Goal: Information Seeking & Learning: Find specific fact

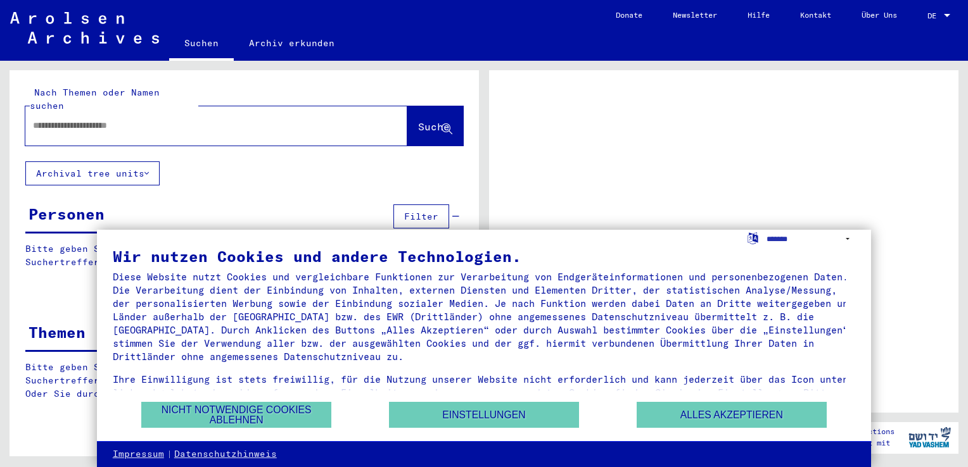
click at [46, 119] on input "text" at bounding box center [205, 125] width 344 height 13
type input "*****"
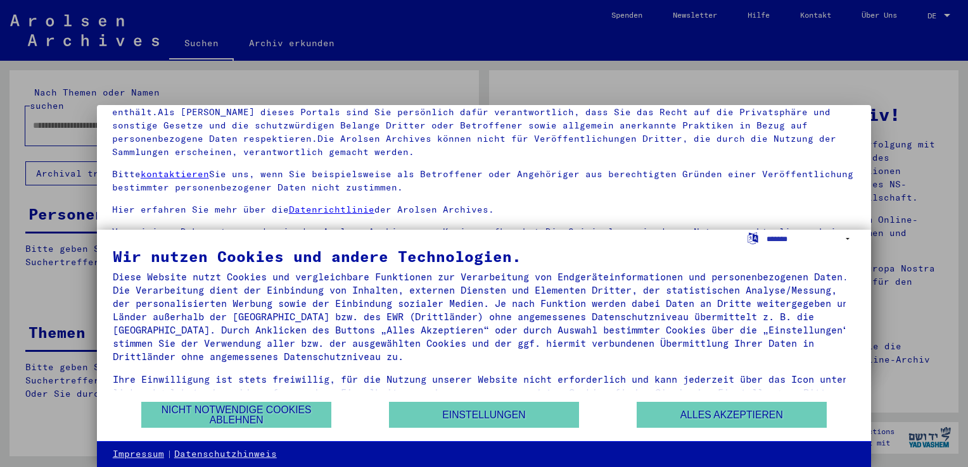
scroll to position [110, 0]
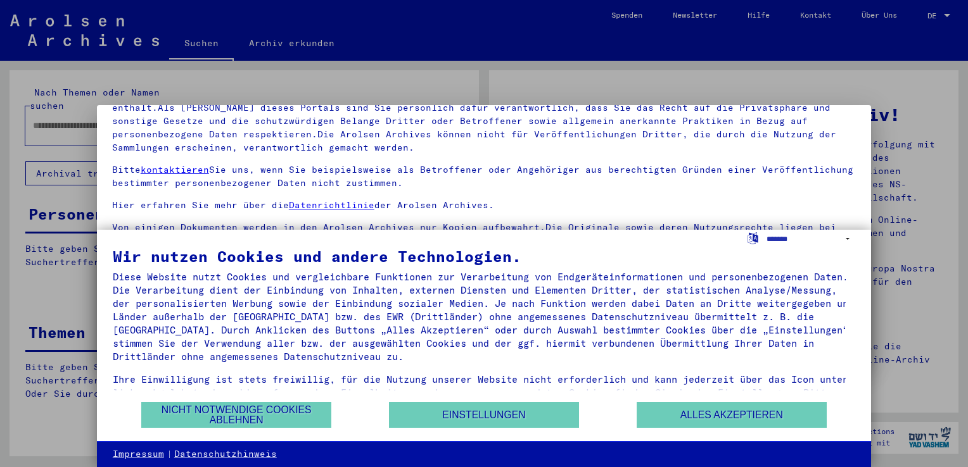
click at [688, 401] on div "Wir nutzen Cookies und andere Technologien. Diese Website nutzt Cookies und ver…" at bounding box center [484, 325] width 742 height 152
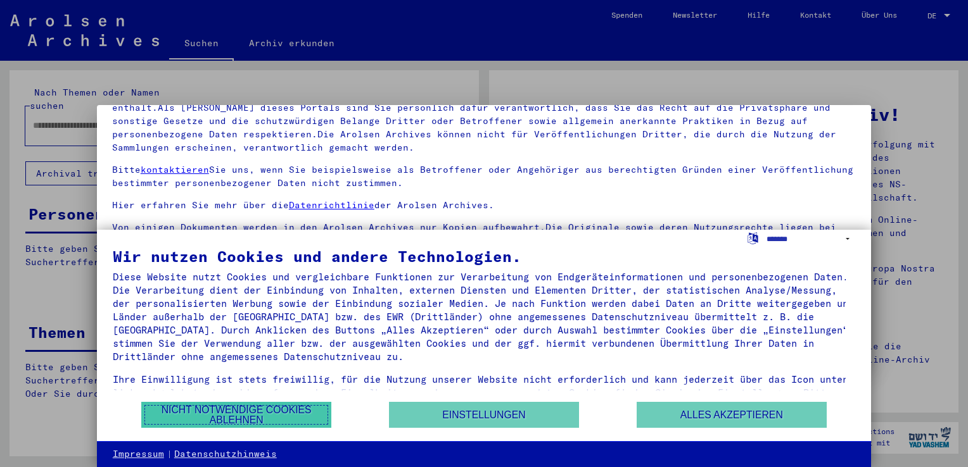
click at [215, 410] on button "Nicht notwendige Cookies ablehnen" at bounding box center [236, 415] width 190 height 26
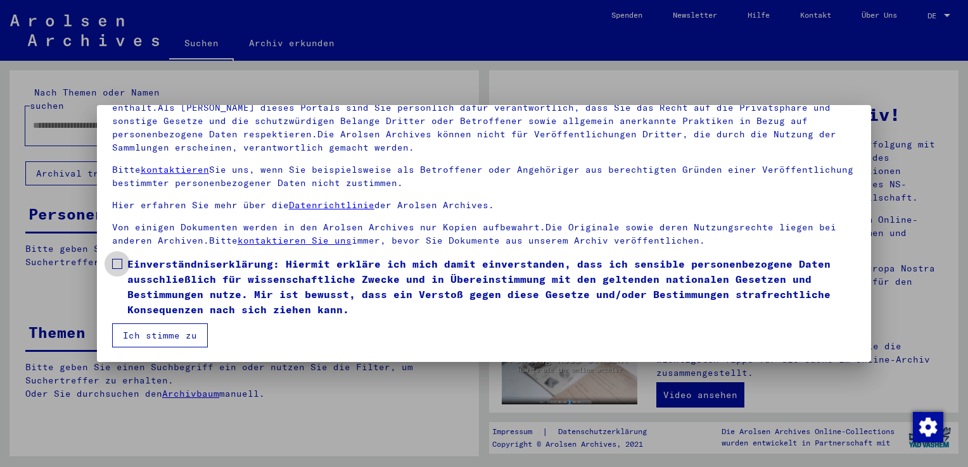
click at [117, 265] on span at bounding box center [117, 264] width 10 height 10
click at [153, 338] on button "Ich stimme zu" at bounding box center [160, 336] width 96 height 24
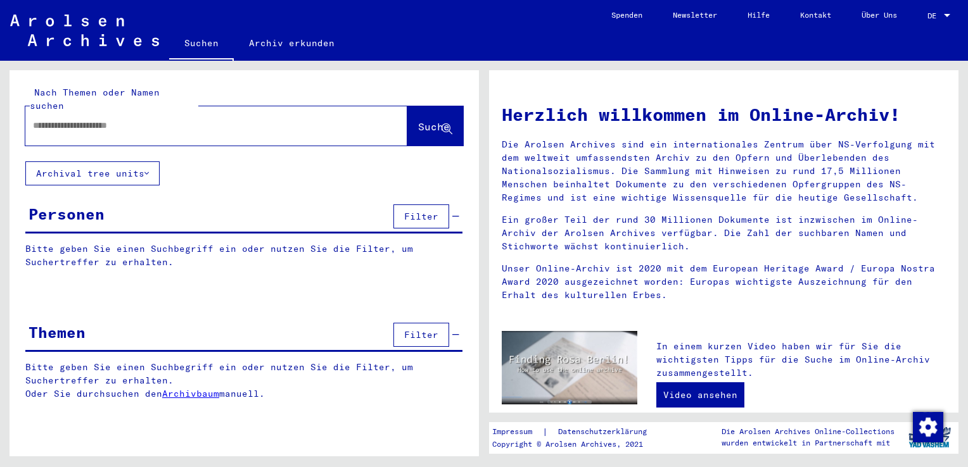
click at [44, 119] on input "text" at bounding box center [201, 125] width 336 height 13
type input "**********"
click at [420, 120] on span "Suche" at bounding box center [434, 126] width 32 height 13
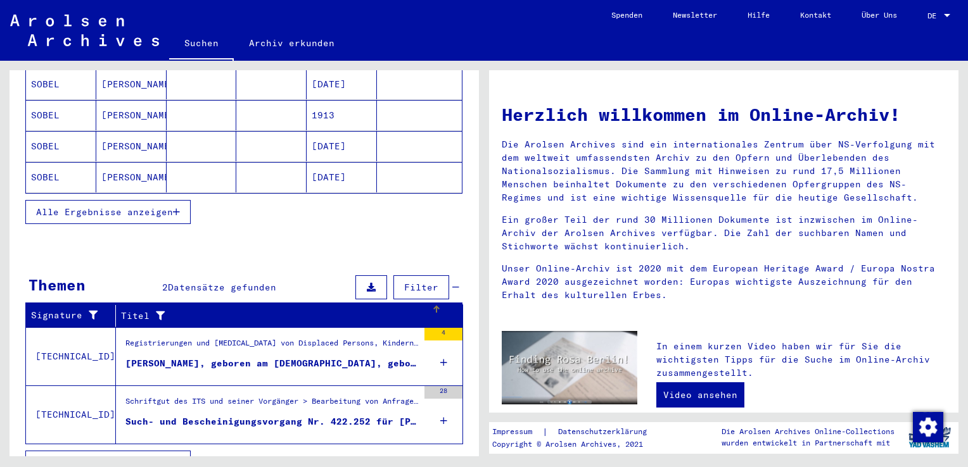
scroll to position [239, 0]
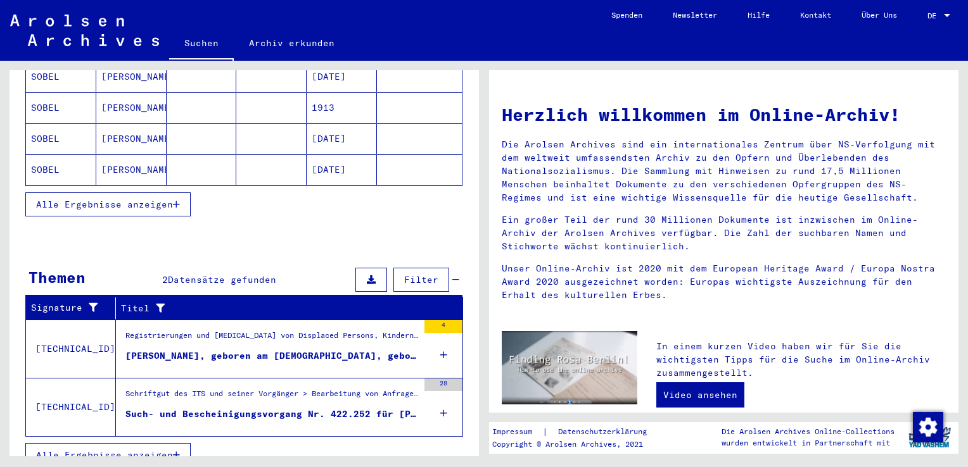
click at [195, 350] on div "[PERSON_NAME], geboren am [DEMOGRAPHIC_DATA], geboren in [GEOGRAPHIC_DATA]" at bounding box center [271, 356] width 293 height 13
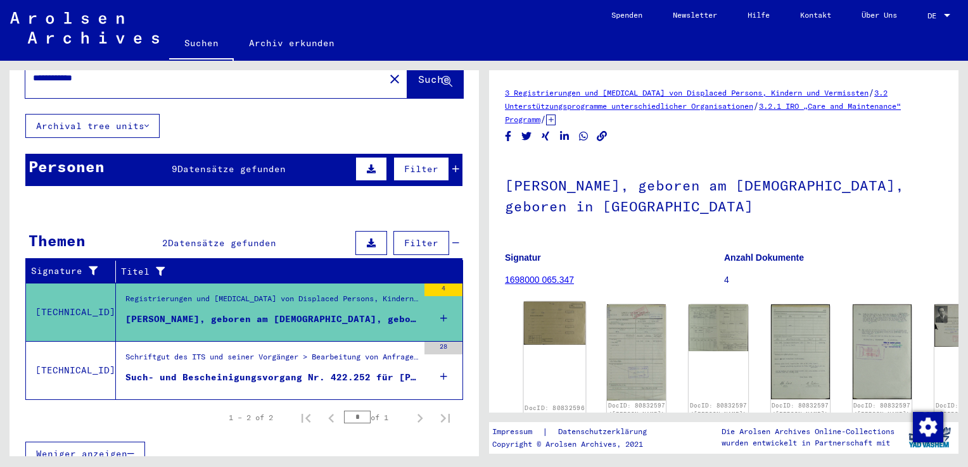
click at [547, 318] on img at bounding box center [555, 323] width 62 height 43
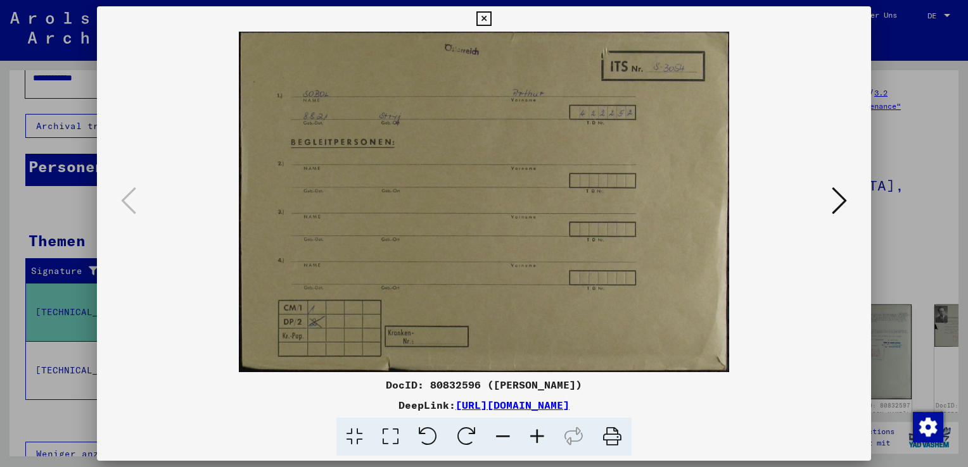
click at [841, 199] on icon at bounding box center [838, 201] width 15 height 30
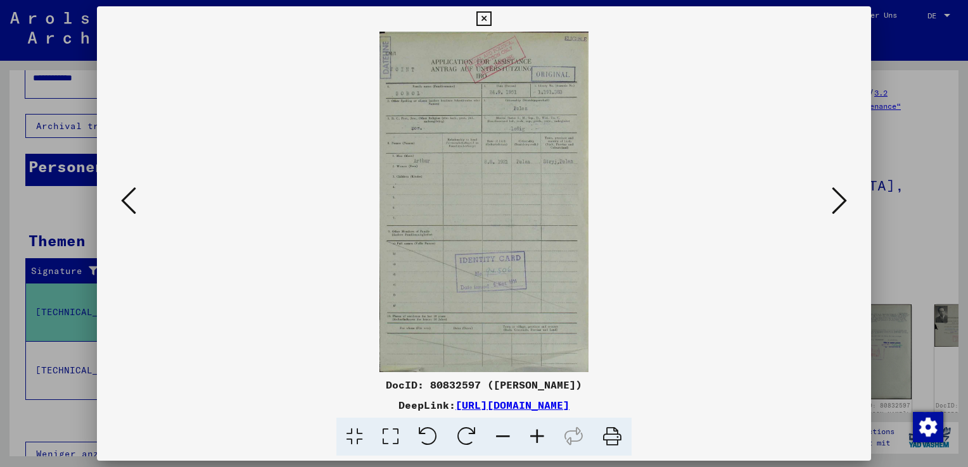
click at [842, 201] on icon at bounding box center [838, 201] width 15 height 30
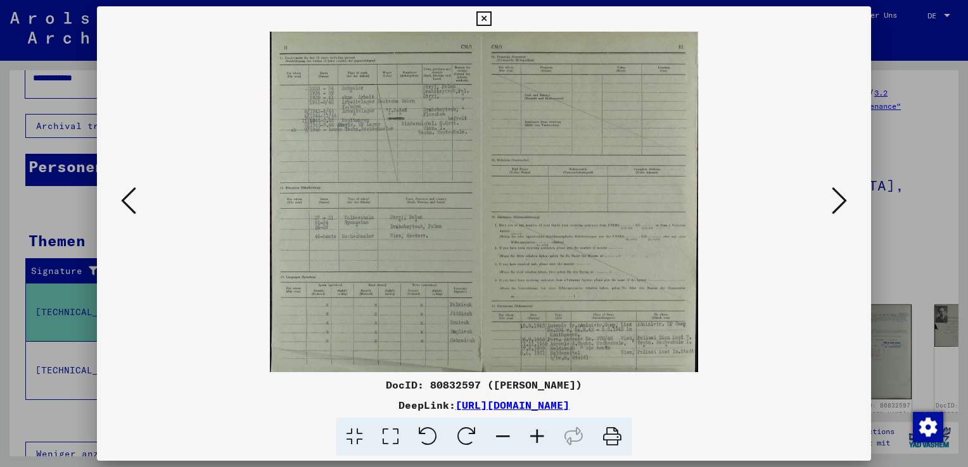
click at [840, 198] on icon at bounding box center [838, 201] width 15 height 30
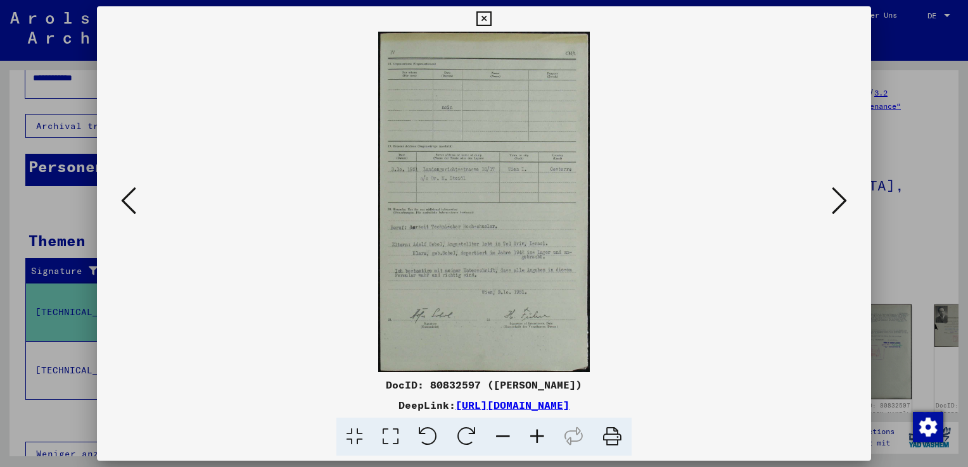
click at [840, 198] on icon at bounding box center [838, 201] width 15 height 30
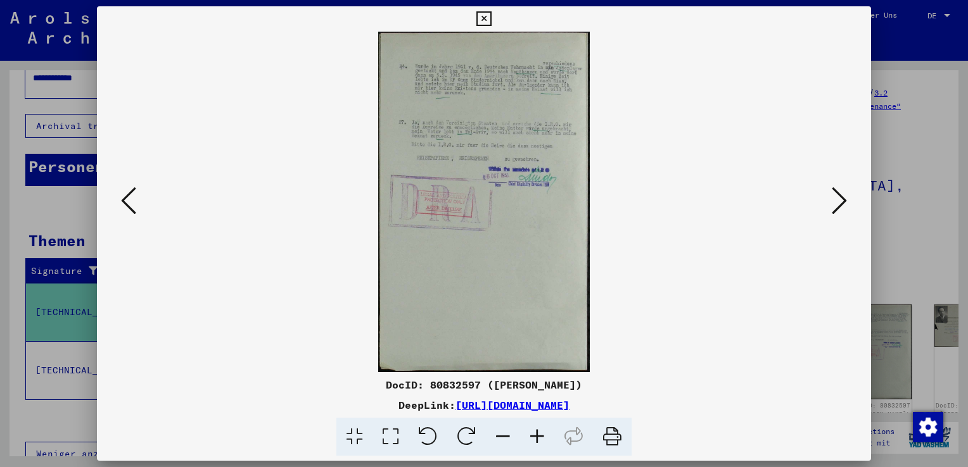
click at [838, 200] on icon at bounding box center [838, 201] width 15 height 30
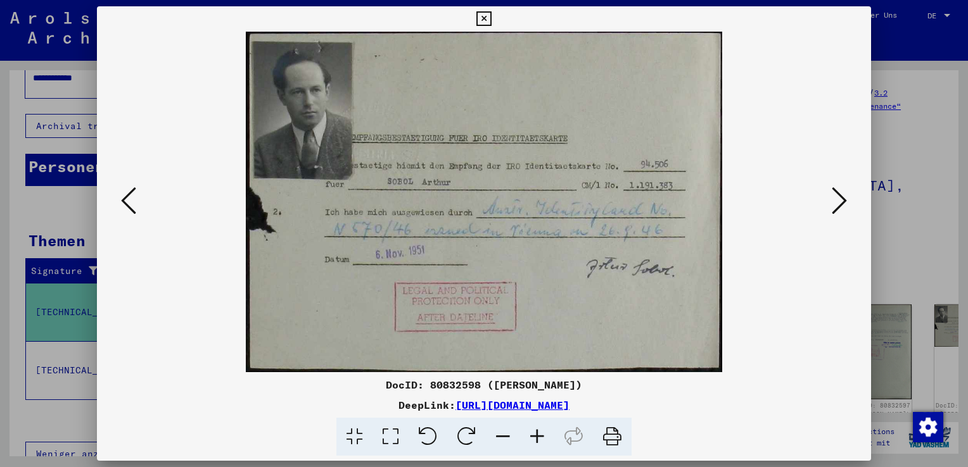
click at [842, 199] on icon at bounding box center [838, 201] width 15 height 30
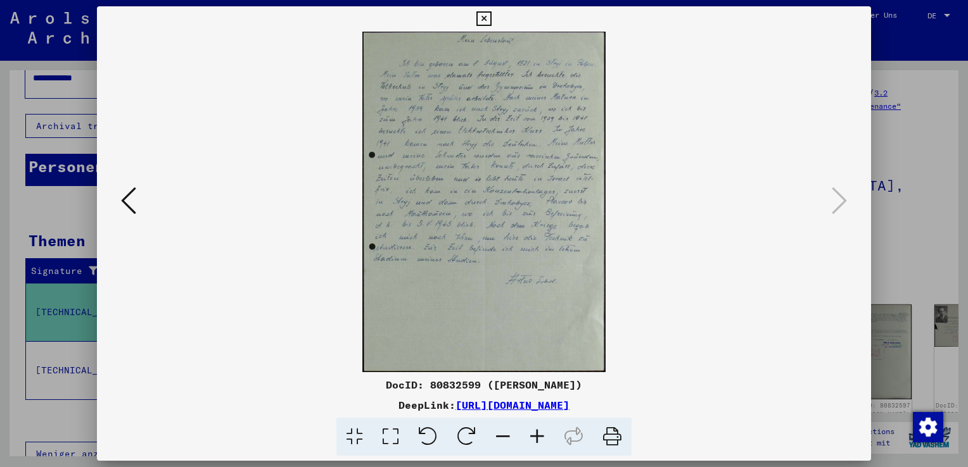
click at [127, 201] on icon at bounding box center [128, 201] width 15 height 30
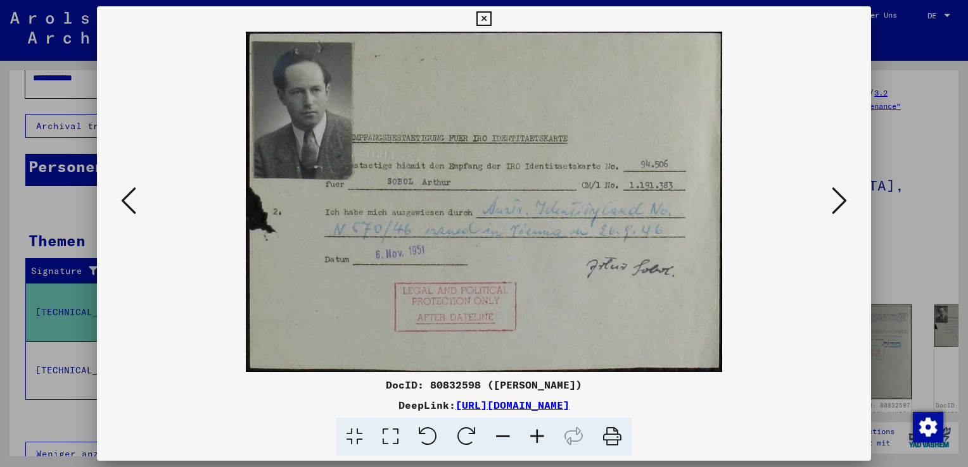
click at [127, 201] on icon at bounding box center [128, 201] width 15 height 30
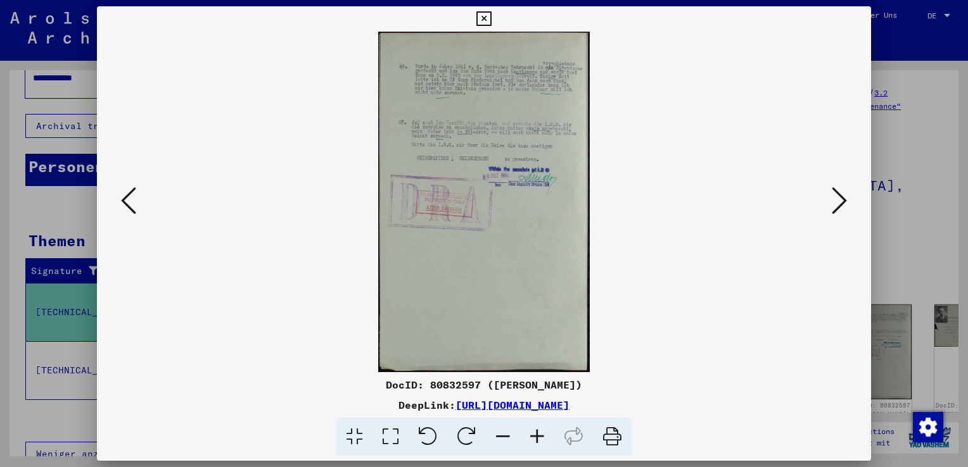
click at [127, 201] on icon at bounding box center [128, 201] width 15 height 30
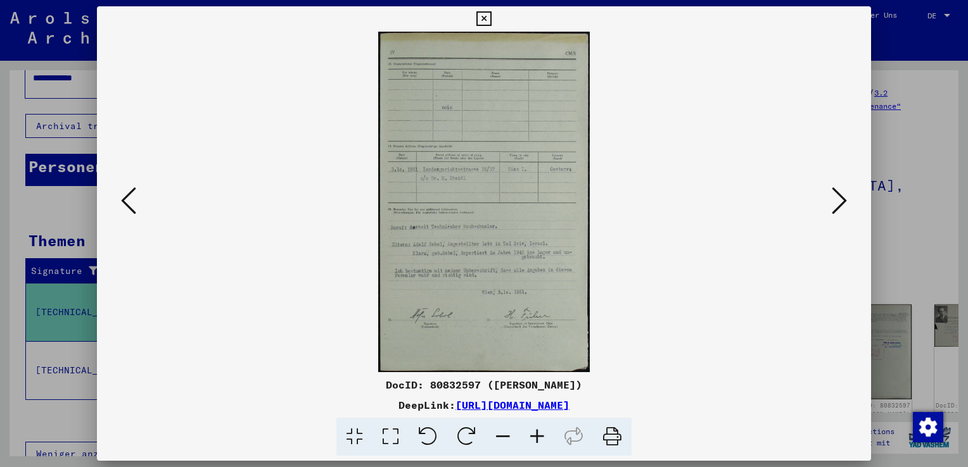
click at [127, 201] on icon at bounding box center [128, 201] width 15 height 30
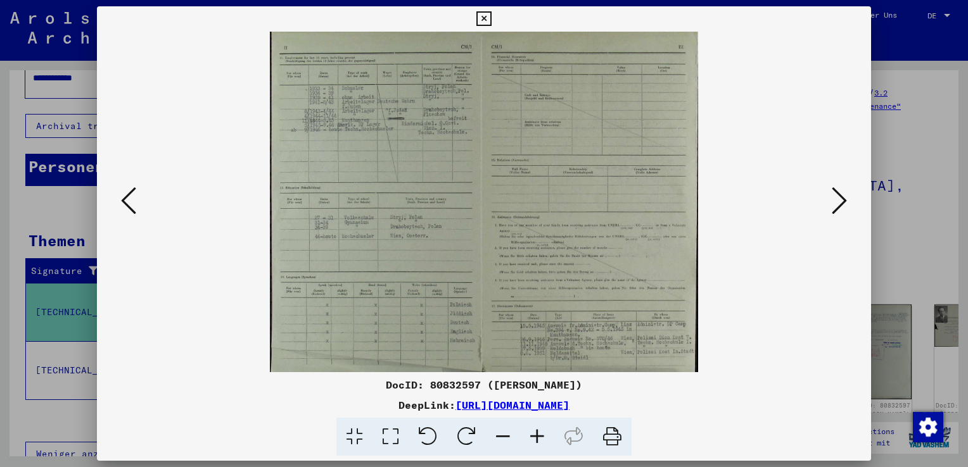
click at [842, 197] on icon at bounding box center [838, 201] width 15 height 30
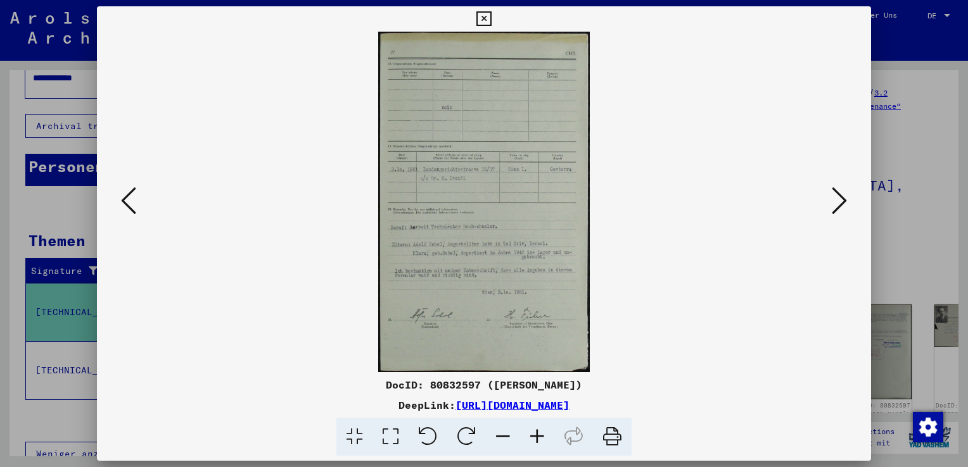
click at [842, 197] on icon at bounding box center [838, 201] width 15 height 30
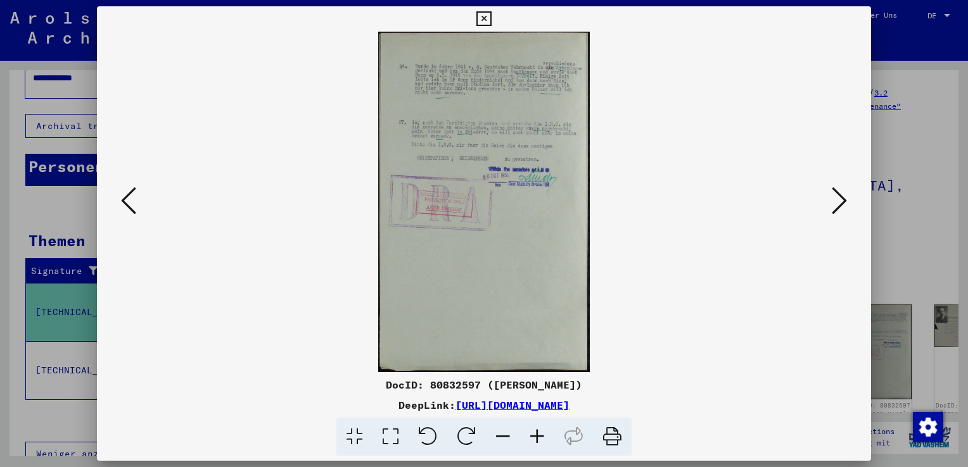
click at [842, 197] on icon at bounding box center [838, 201] width 15 height 30
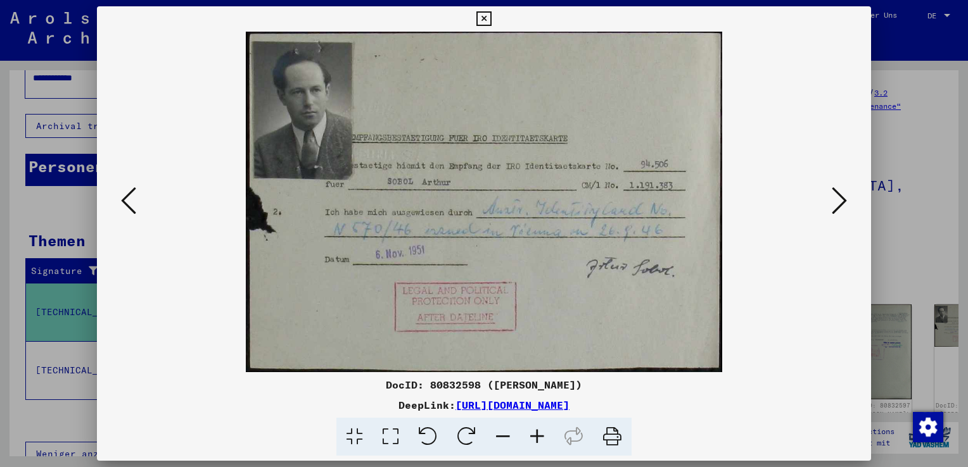
click at [842, 197] on icon at bounding box center [838, 201] width 15 height 30
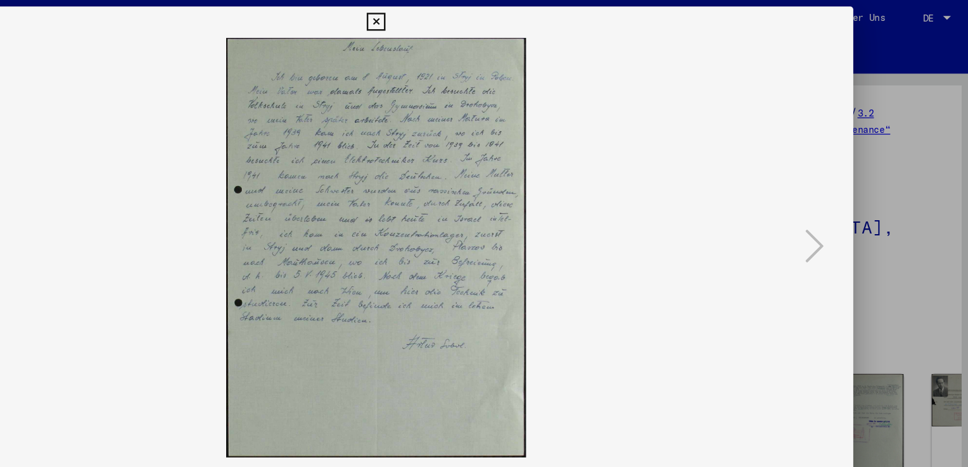
click at [880, 193] on div "DocID: 80832599 ([PERSON_NAME]) DeepLink: [URL][DOMAIN_NAME]" at bounding box center [484, 233] width 968 height 467
click at [914, 194] on div "DocID: 80832599 ([PERSON_NAME]) DeepLink: [URL][DOMAIN_NAME]" at bounding box center [484, 233] width 968 height 467
drag, startPoint x: 819, startPoint y: 196, endPoint x: 849, endPoint y: 178, distance: 34.6
click at [849, 178] on div at bounding box center [484, 202] width 774 height 341
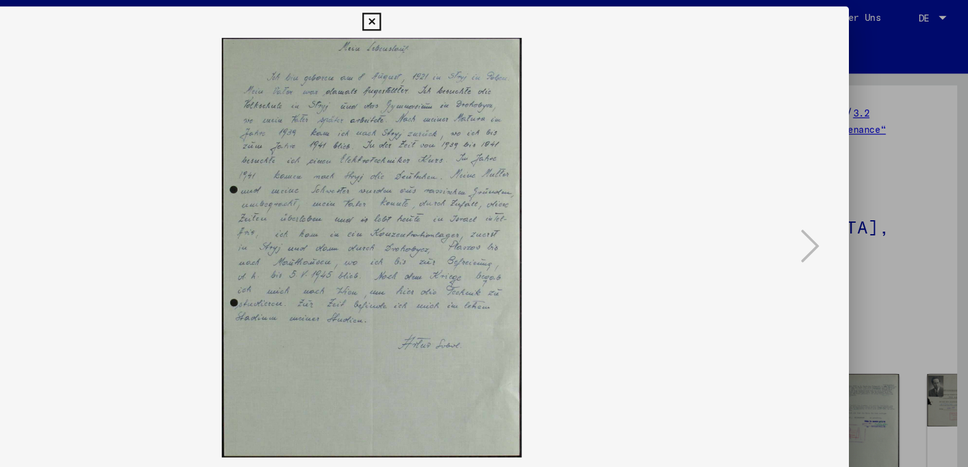
click at [484, 18] on icon at bounding box center [483, 18] width 15 height 15
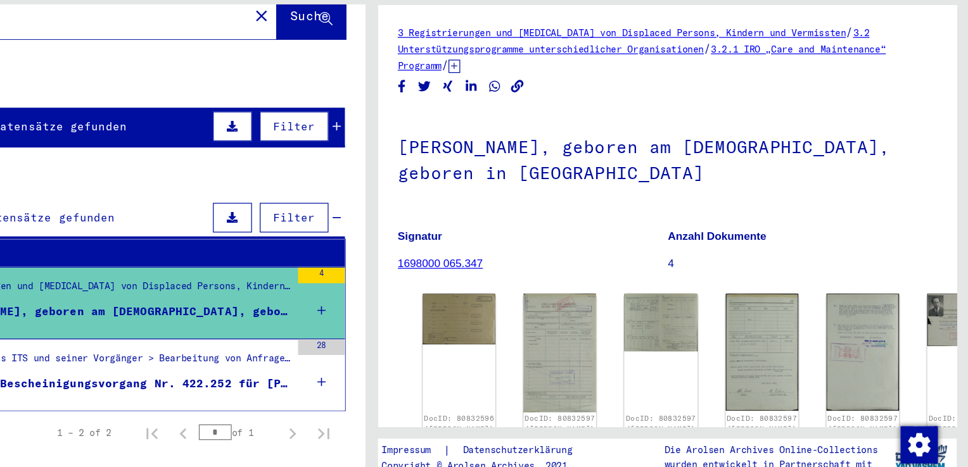
click at [284, 371] on div "Such- und Bescheinigungsvorgang Nr. 422.252 für [PERSON_NAME] geboren [DEMOGRAP…" at bounding box center [271, 377] width 293 height 13
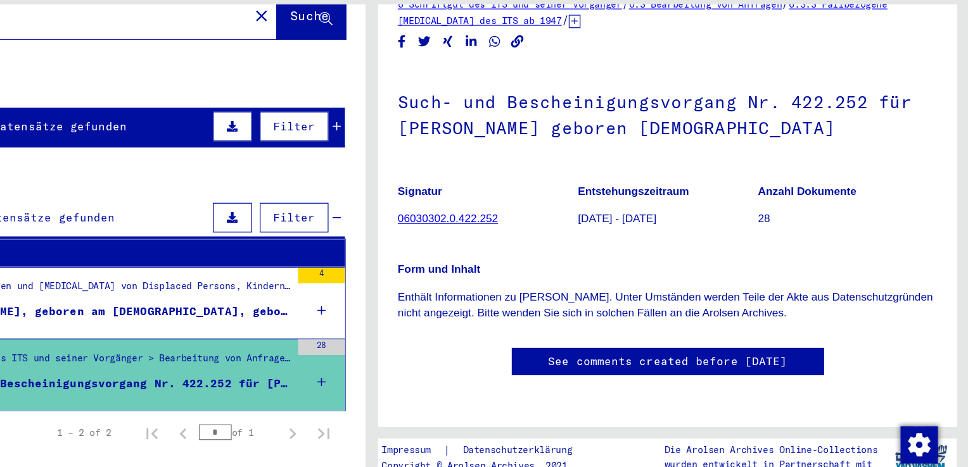
scroll to position [74, 0]
click at [538, 239] on link "06030302.0.422.252" at bounding box center [545, 244] width 81 height 10
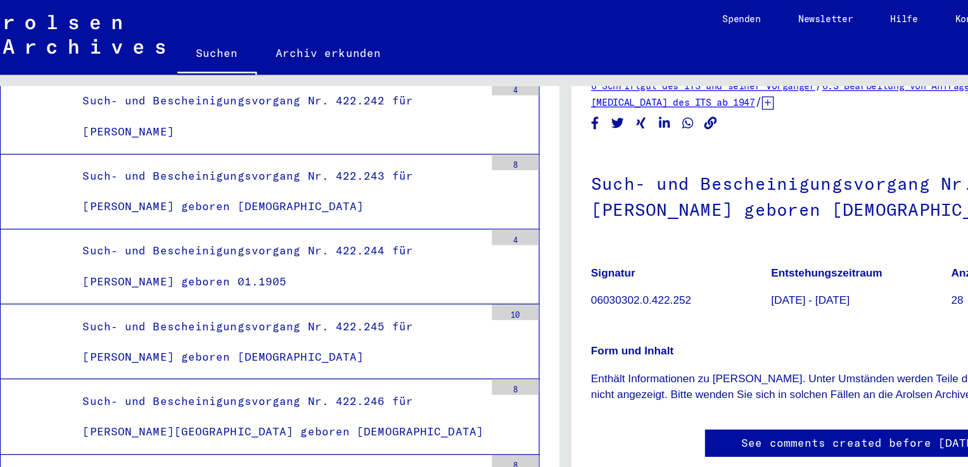
scroll to position [141, 0]
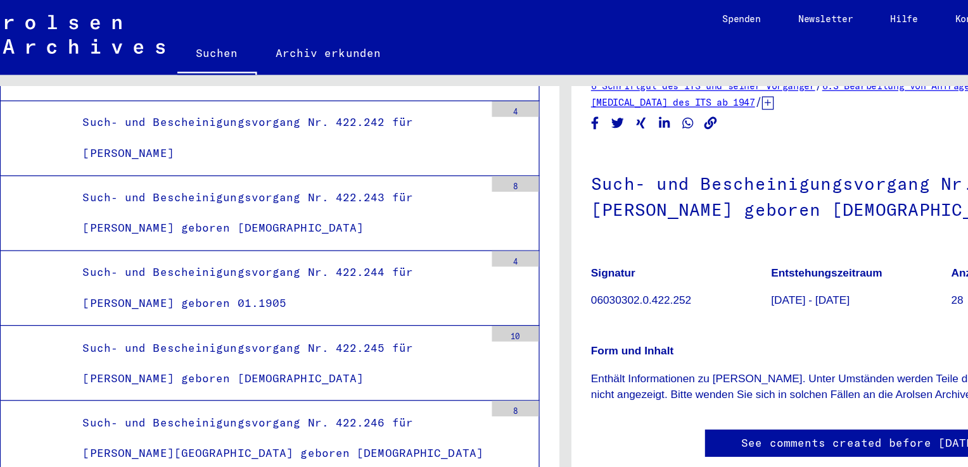
scroll to position [33286, 0]
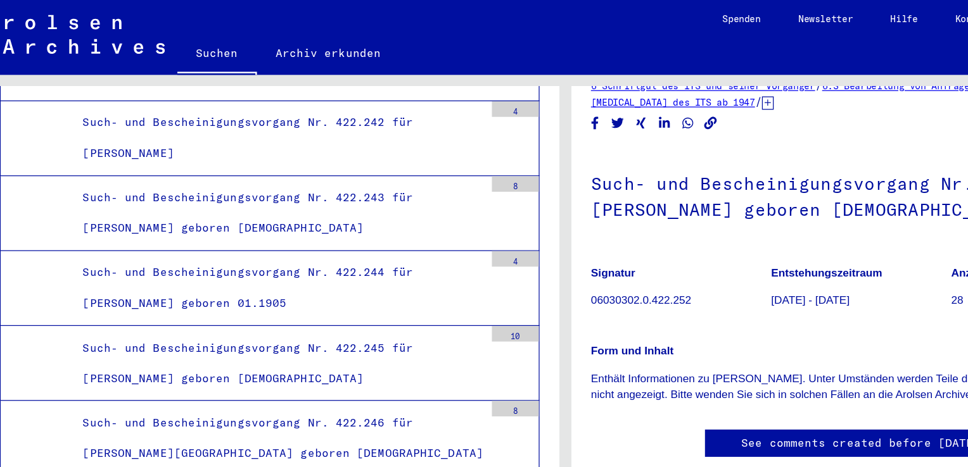
drag, startPoint x: 229, startPoint y: 274, endPoint x: 307, endPoint y: 297, distance: 81.9
